Goal: Transaction & Acquisition: Subscribe to service/newsletter

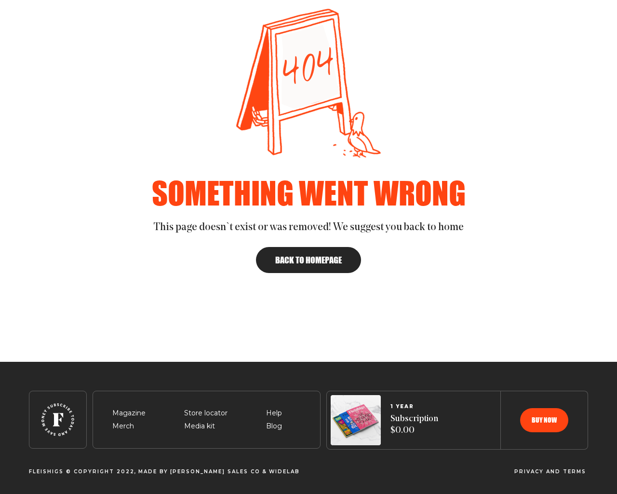
scroll to position [133, 0]
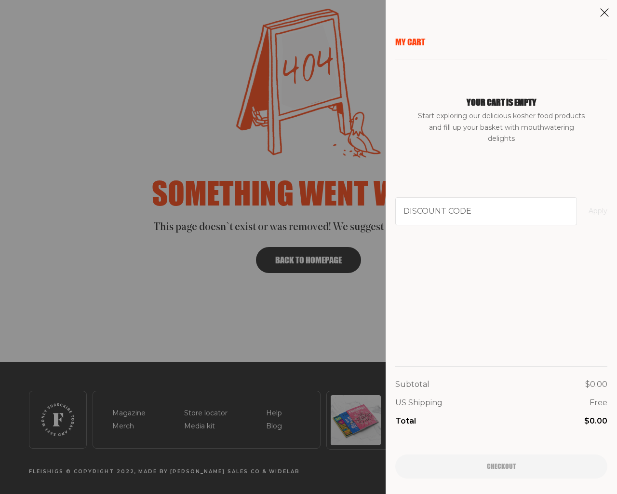
type input "94102"
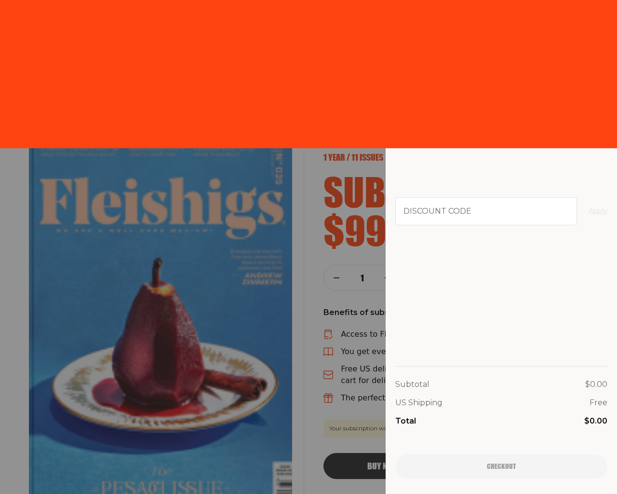
scroll to position [1914, 0]
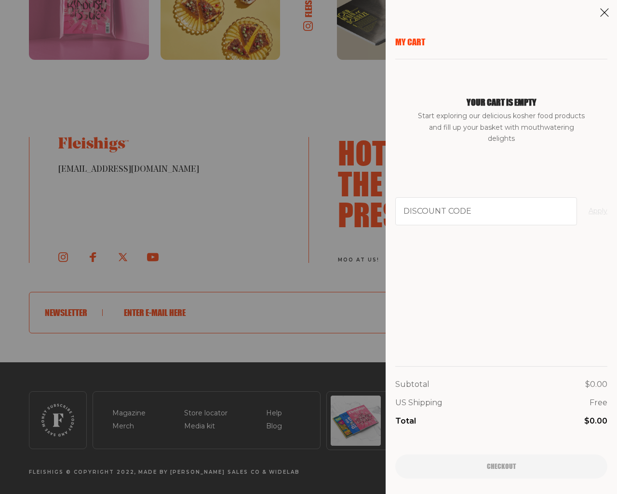
type input "[EMAIL_ADDRESS][DOMAIN_NAME]"
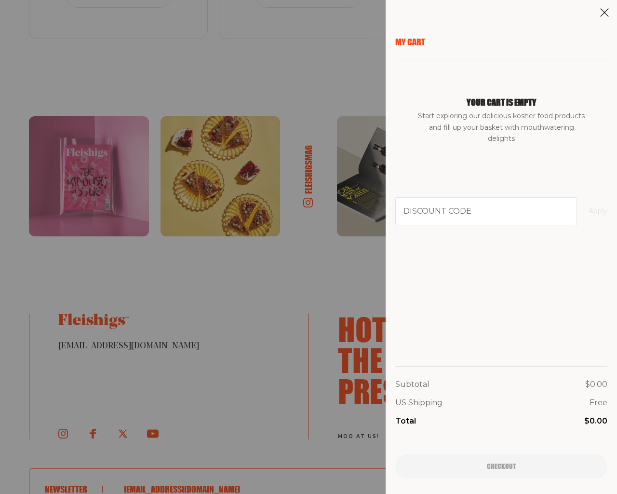
scroll to position [2091, 0]
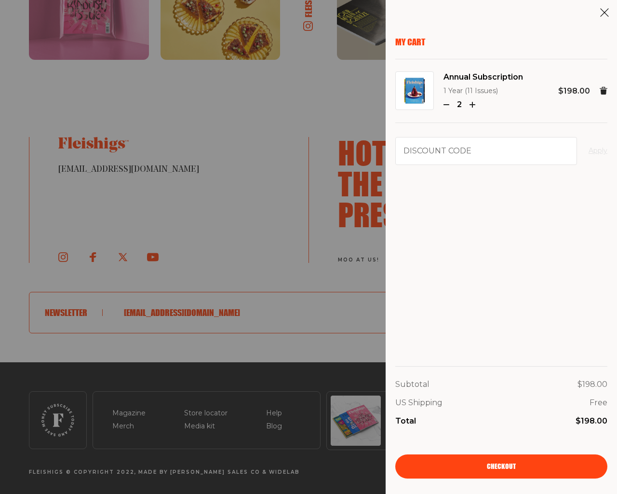
type input "94102"
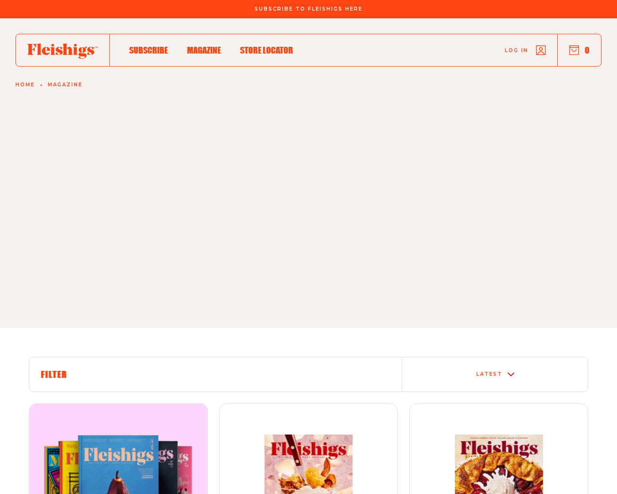
scroll to position [1523, 0]
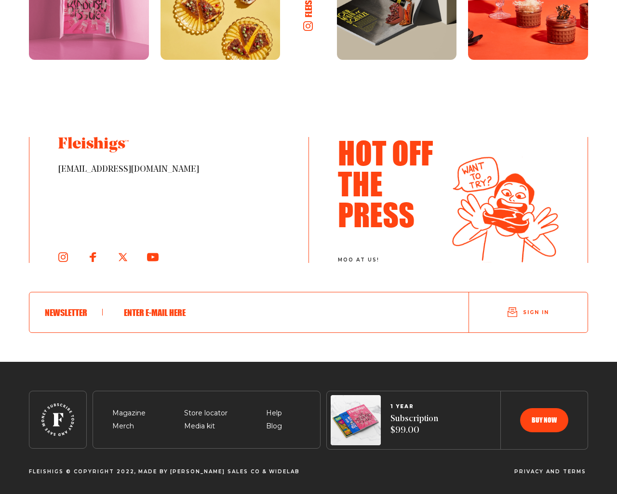
type input "e"
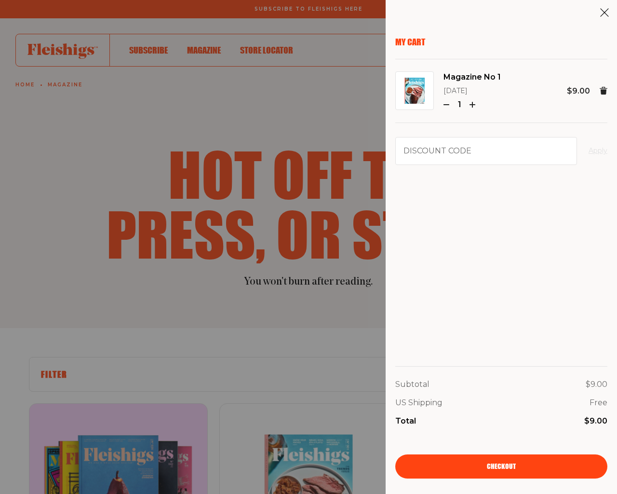
type input "94102"
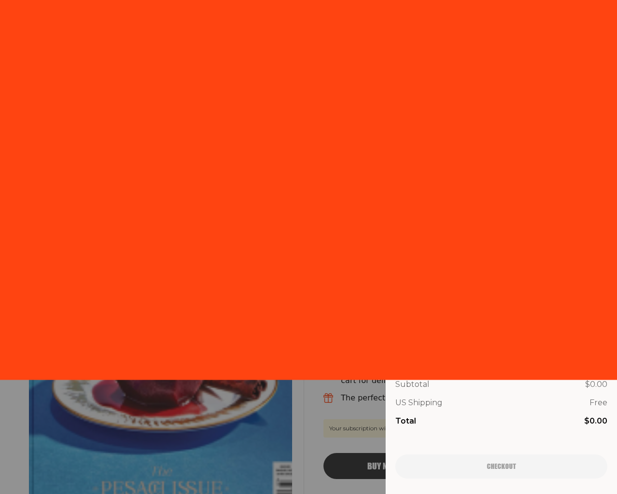
scroll to position [2091, 0]
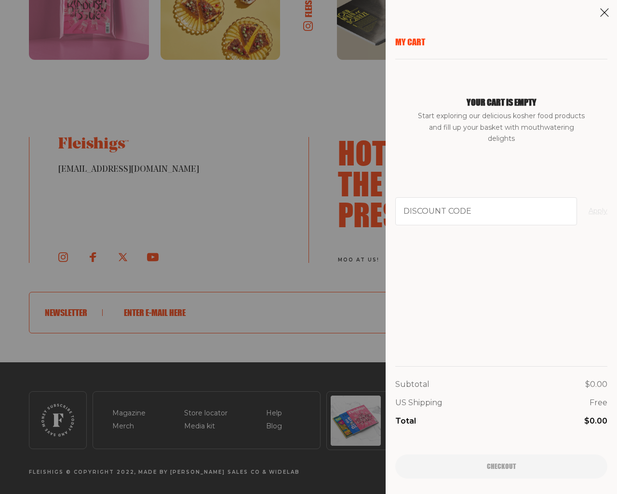
type input "[EMAIL_ADDRESS][DOMAIN_NAME]"
